Goal: Task Accomplishment & Management: Use online tool/utility

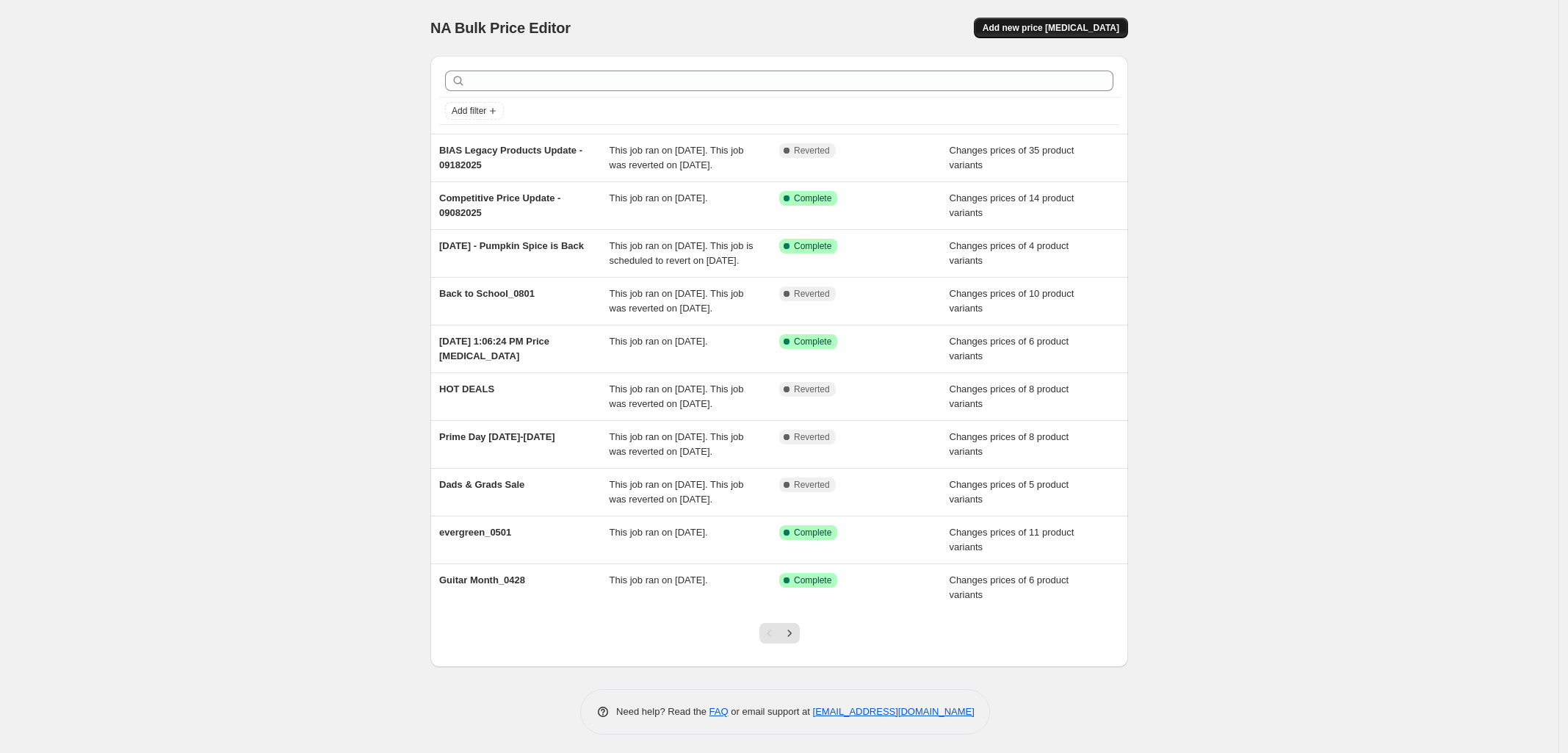
click at [1084, 25] on span "Add new price [MEDICAL_DATA]" at bounding box center [1051, 28] width 136 height 12
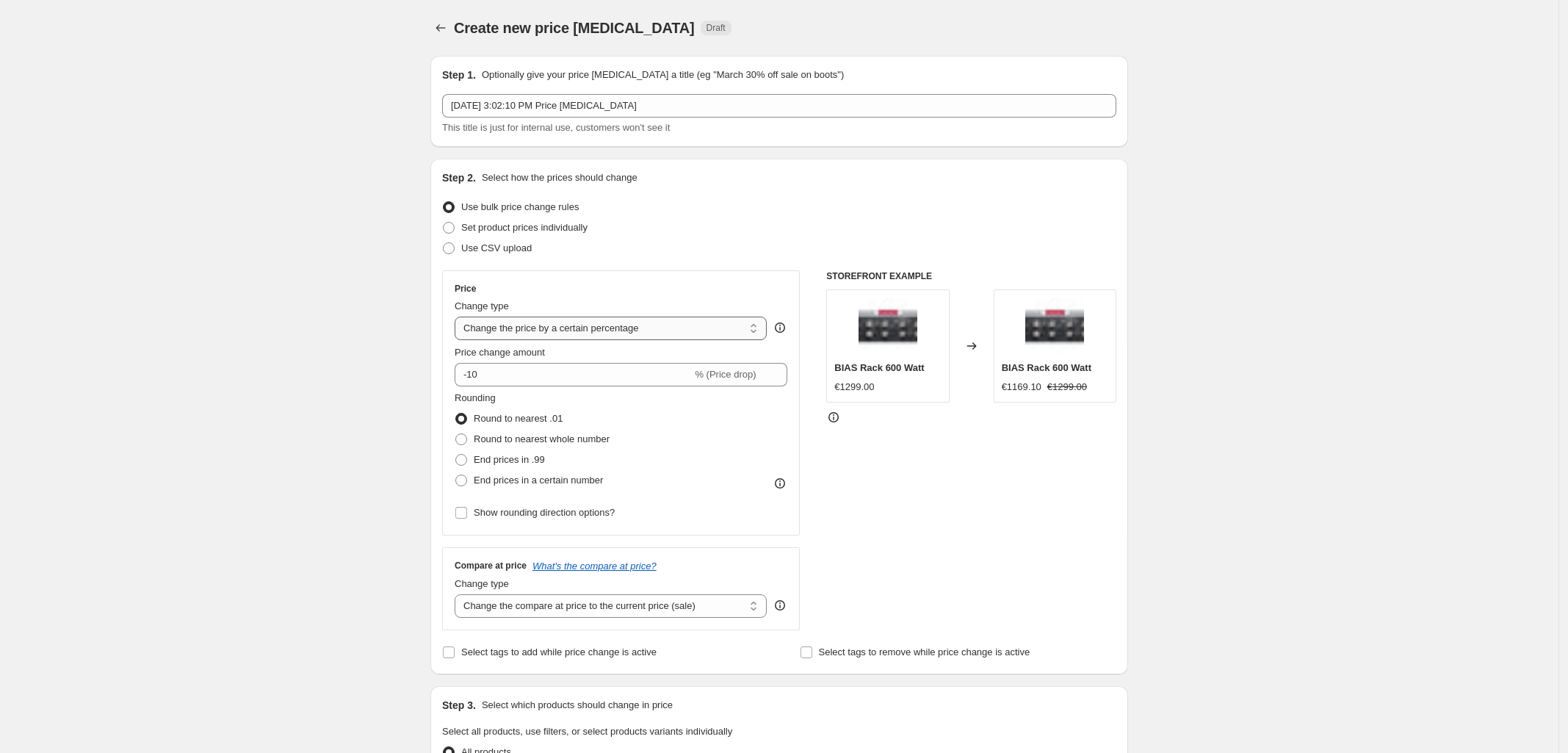
click at [695, 332] on select "Change the price to a certain amount Change the price by a certain amount Chang…" at bounding box center [611, 328] width 313 height 23
select select "ecap"
click at [459, 317] on select "Change the price to a certain amount Change the price by a certain amount Chang…" at bounding box center [611, 328] width 313 height 23
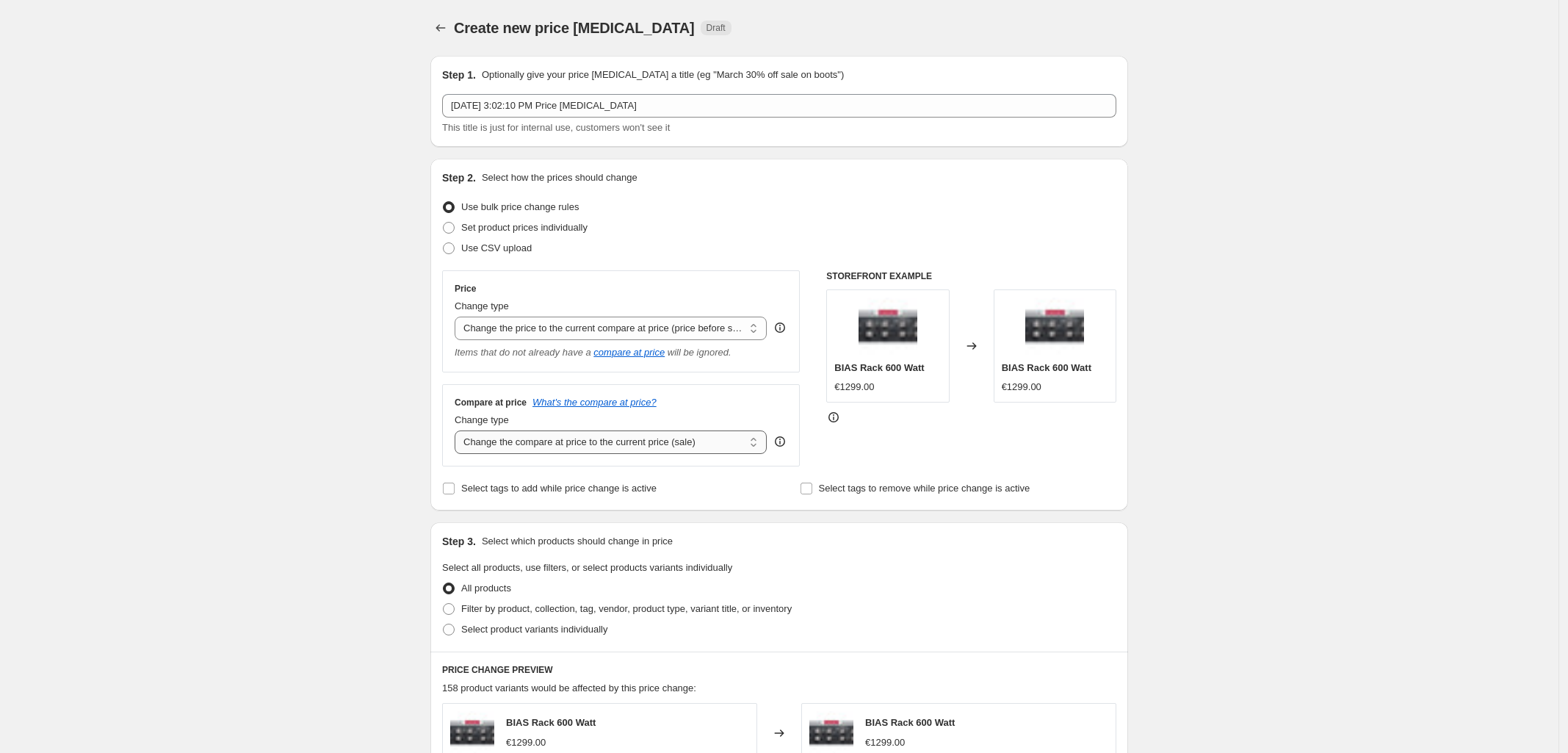
click at [612, 443] on select "Change the compare at price to the current price (sale) Change the compare at p…" at bounding box center [611, 442] width 313 height 23
select select "no_change"
click at [459, 432] on select "Change the compare at price to the current price (sale) Change the compare at p…" at bounding box center [611, 442] width 313 height 23
click at [455, 610] on span at bounding box center [449, 609] width 12 height 12
click at [444, 604] on input "Filter by product, collection, tag, vendor, product type, variant title, or inv…" at bounding box center [443, 603] width 1 height 1
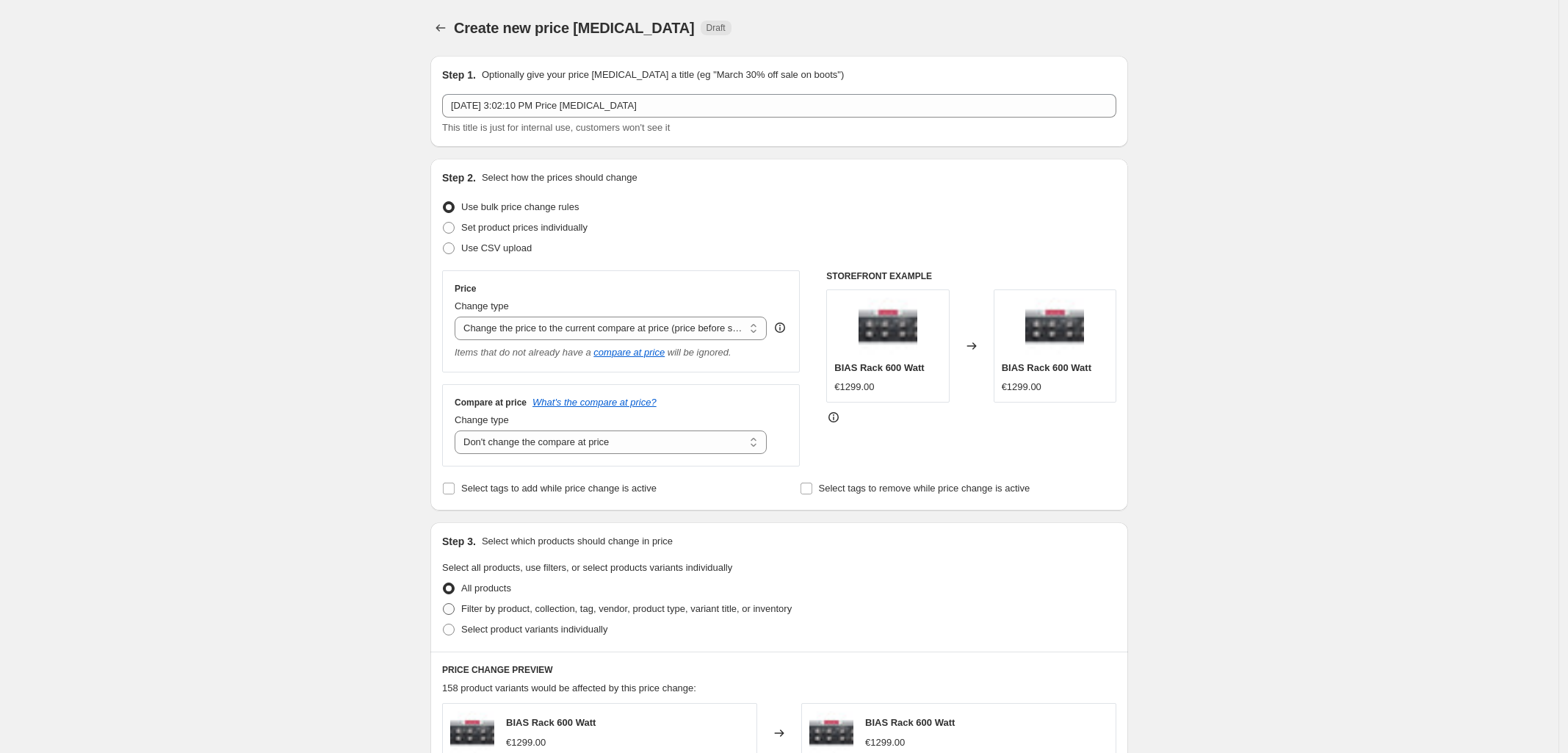
radio input "true"
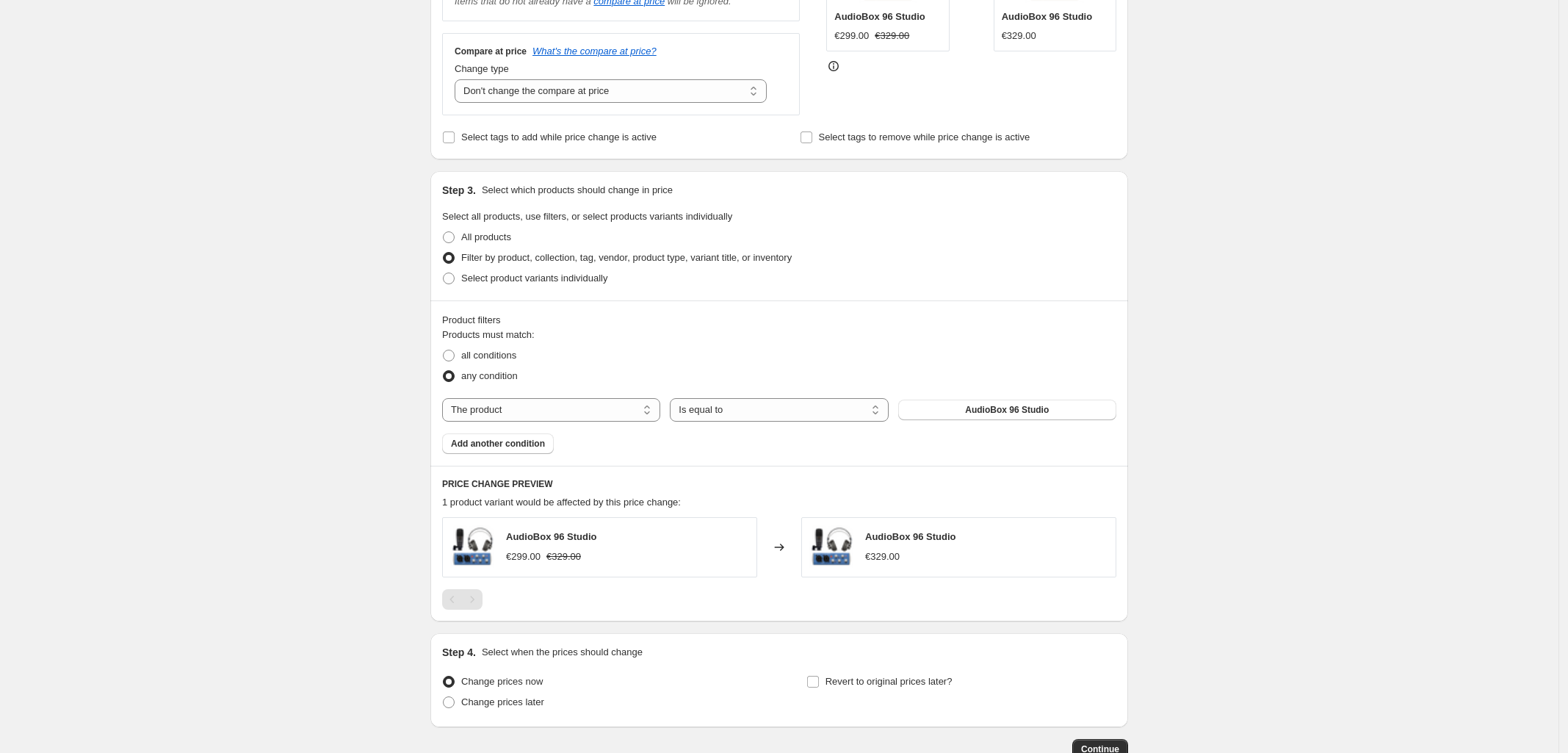
scroll to position [367, 0]
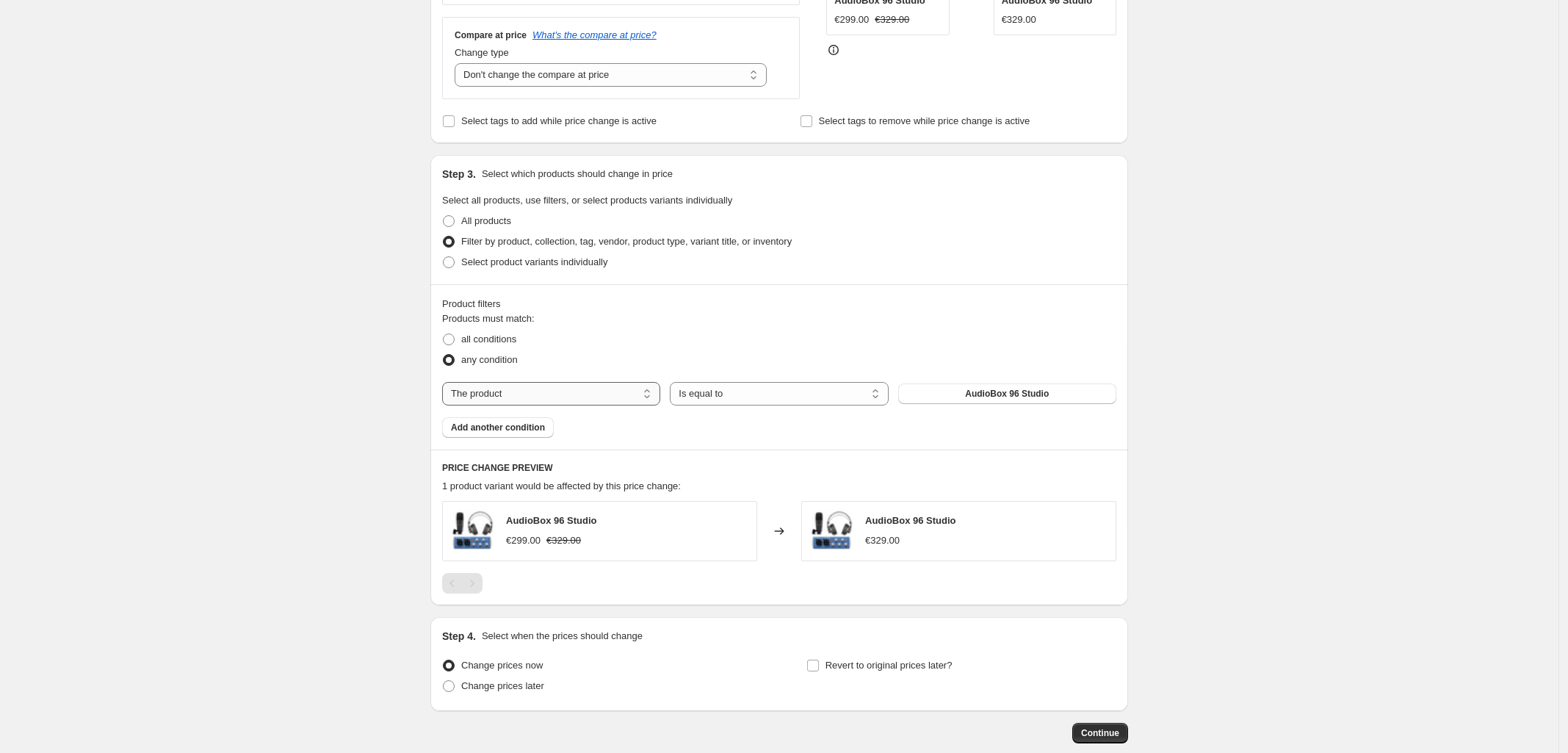
click at [606, 392] on select "The product The product's collection The product's tag The product's vendor The…" at bounding box center [551, 393] width 218 height 23
select select "collection"
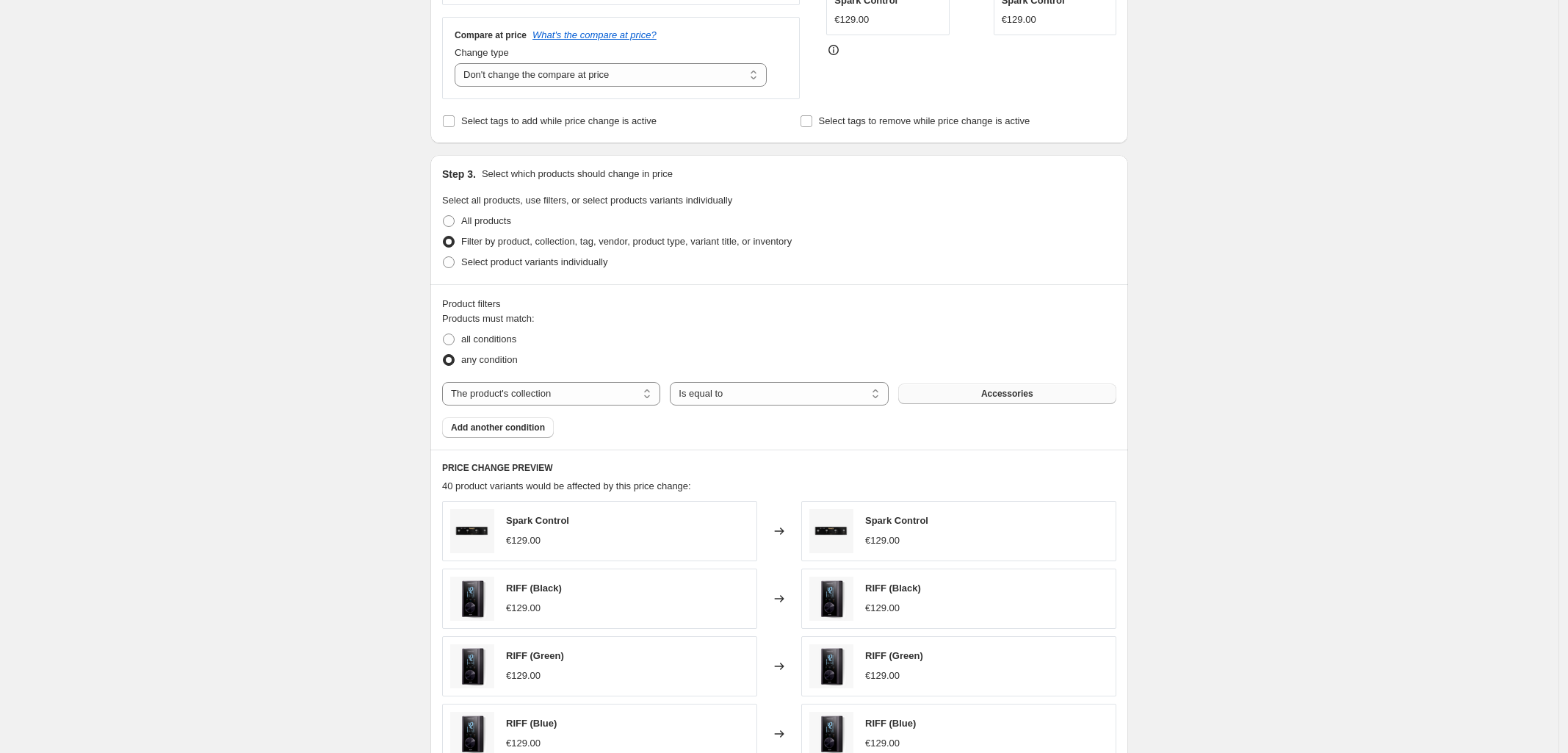
click at [1023, 394] on span "Accessories" at bounding box center [1008, 394] width 52 height 12
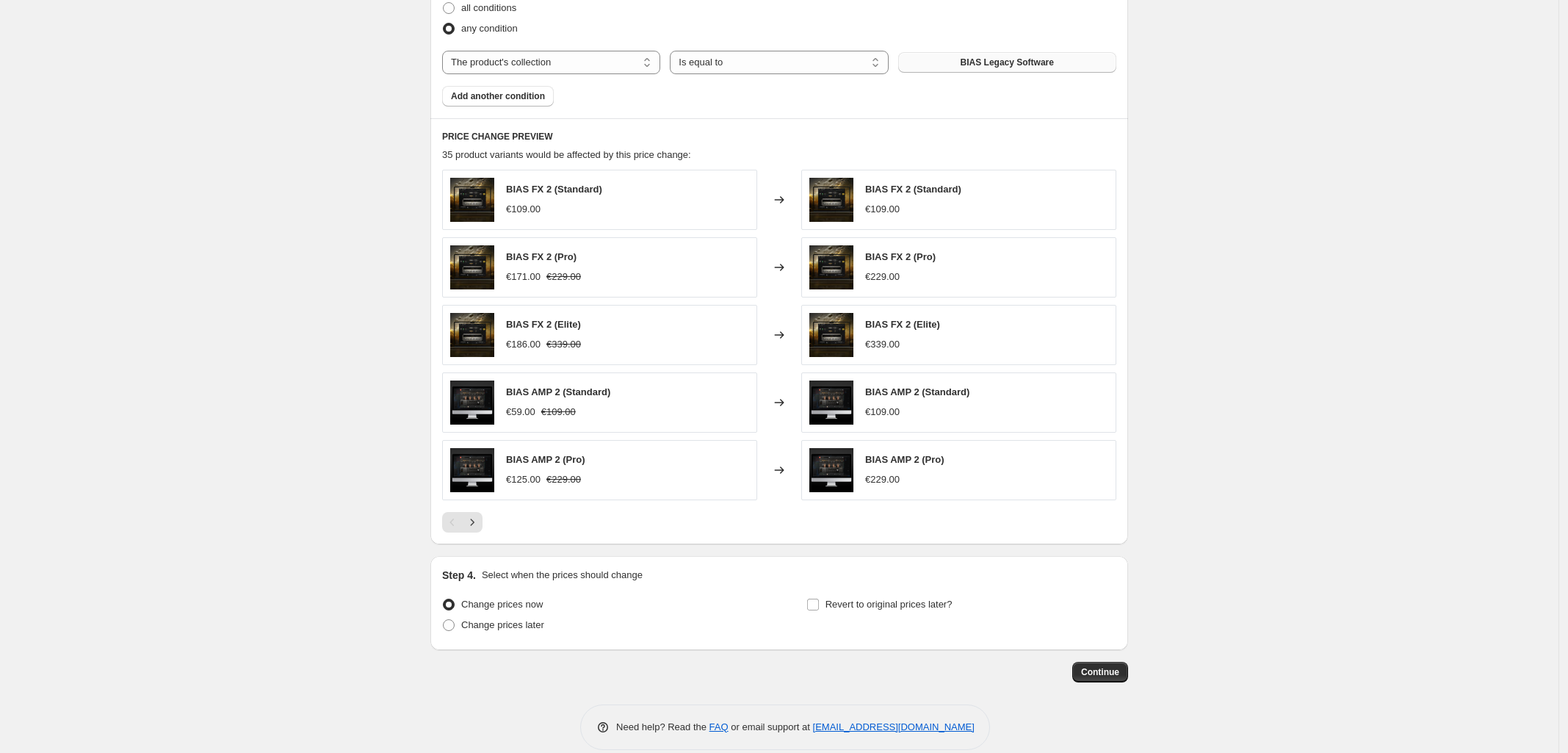
scroll to position [721, 0]
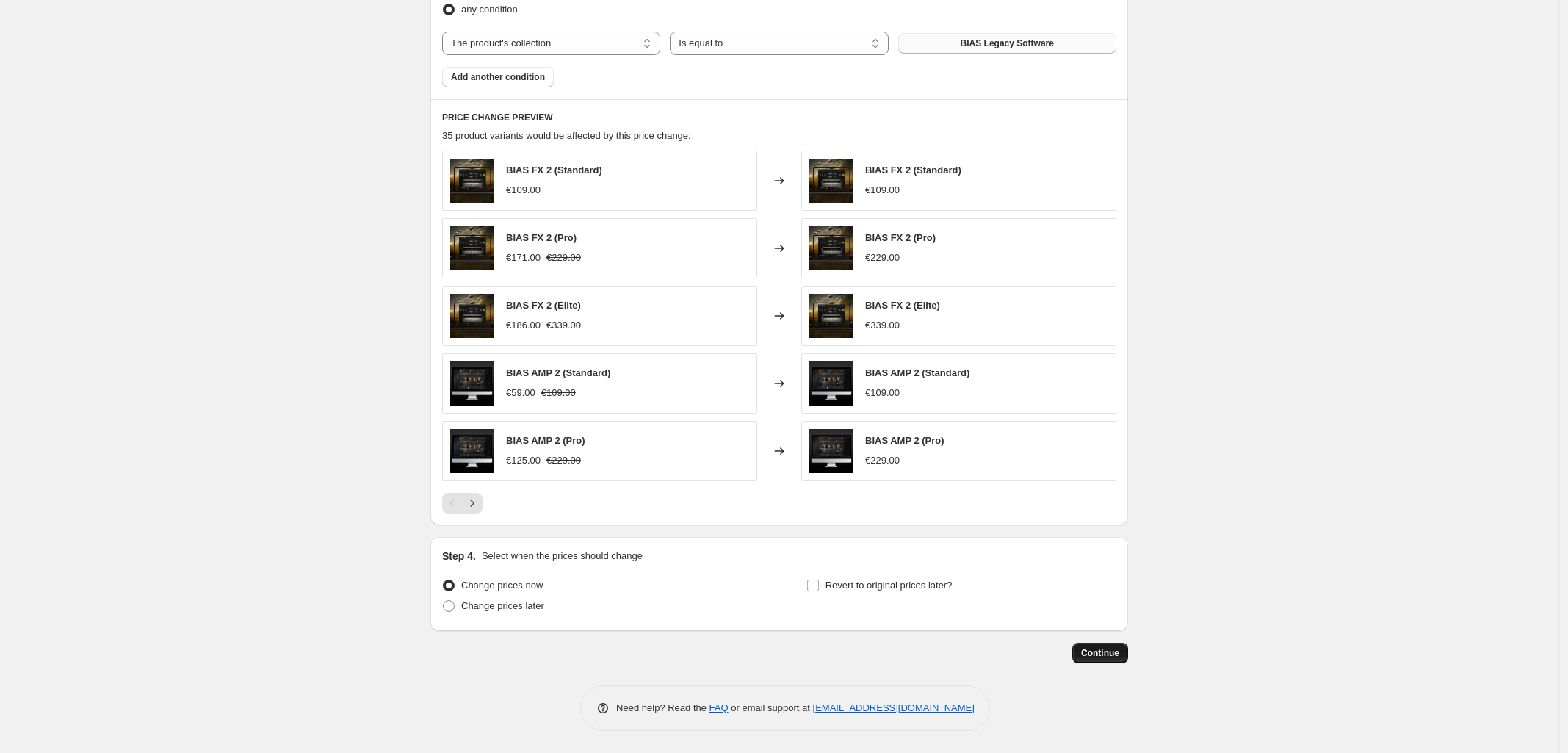
click at [1104, 643] on button "Continue" at bounding box center [1100, 653] width 56 height 21
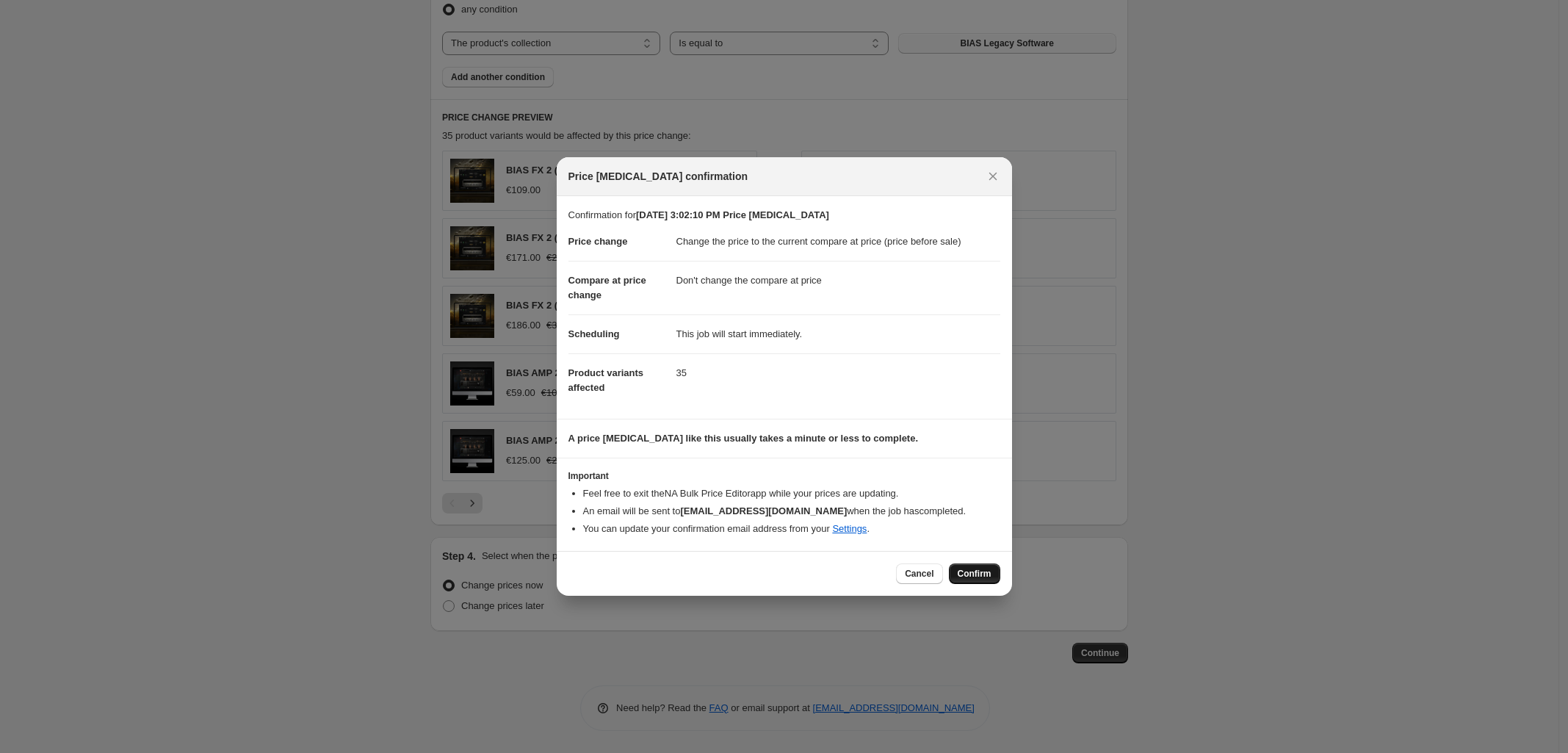
click at [972, 569] on span "Confirm" at bounding box center [974, 574] width 34 height 12
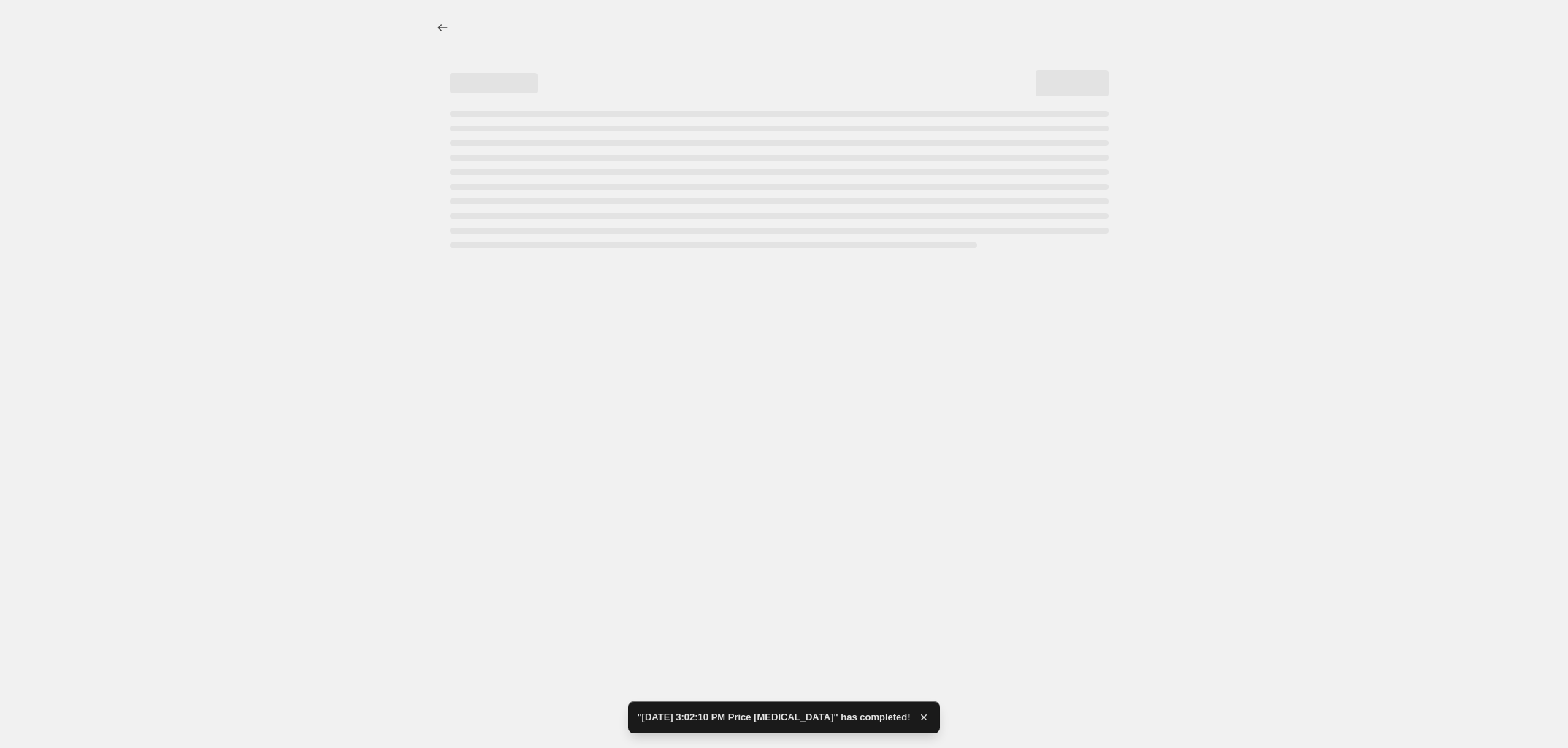
select select "ecap"
select select "no_change"
select select "collection"
